Goal: Task Accomplishment & Management: Use online tool/utility

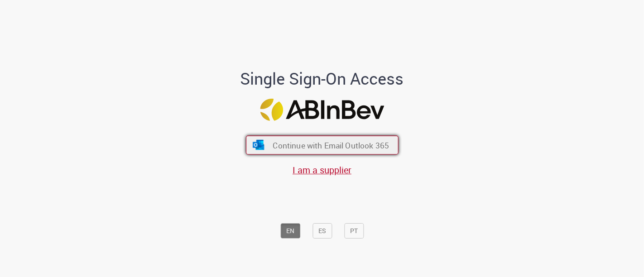
click at [292, 149] on span "Continue with Email Outlook 365" at bounding box center [330, 145] width 116 height 10
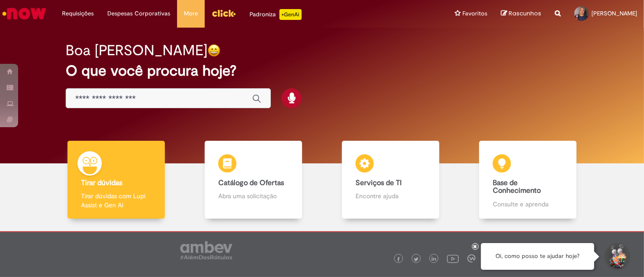
click at [213, 14] on img "Menu Cabeçalho" at bounding box center [223, 13] width 24 height 14
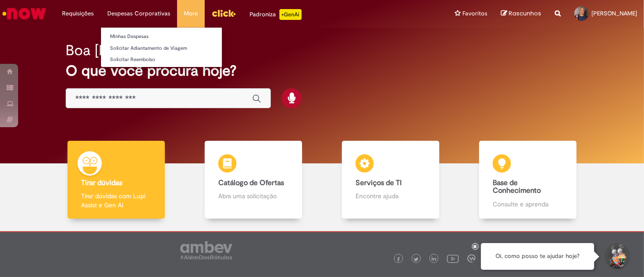
click at [100, 10] on li "Despesas Corporativas Minhas Despesas Solicitar Adiantamento de Viagem Solicita…" at bounding box center [77, 13] width 45 height 27
click at [118, 34] on link "Minhas Despesas" at bounding box center [161, 37] width 121 height 10
